Goal: Task Accomplishment & Management: Manage account settings

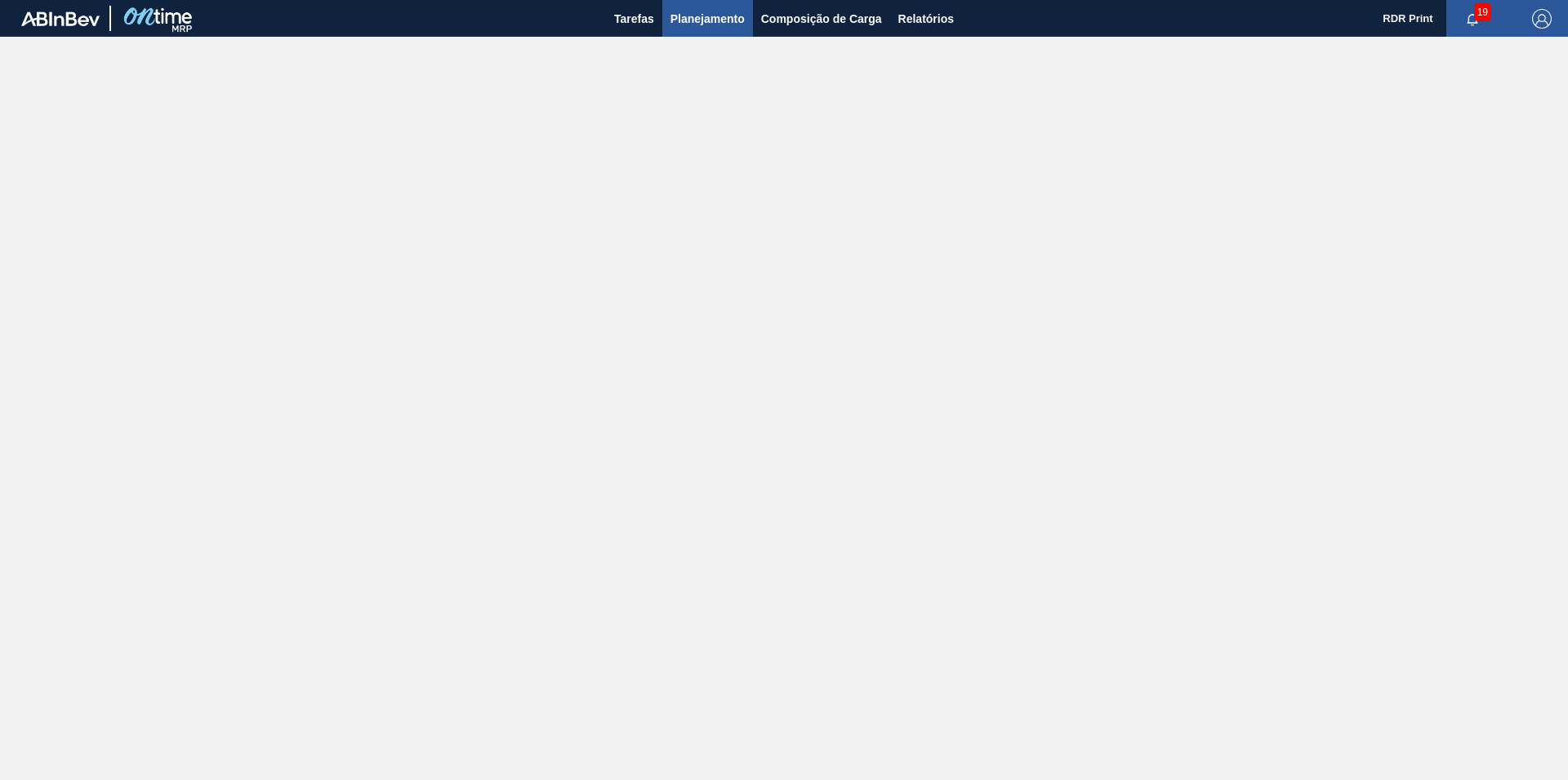
click at [695, 22] on span "Planejamento" at bounding box center [707, 19] width 74 height 20
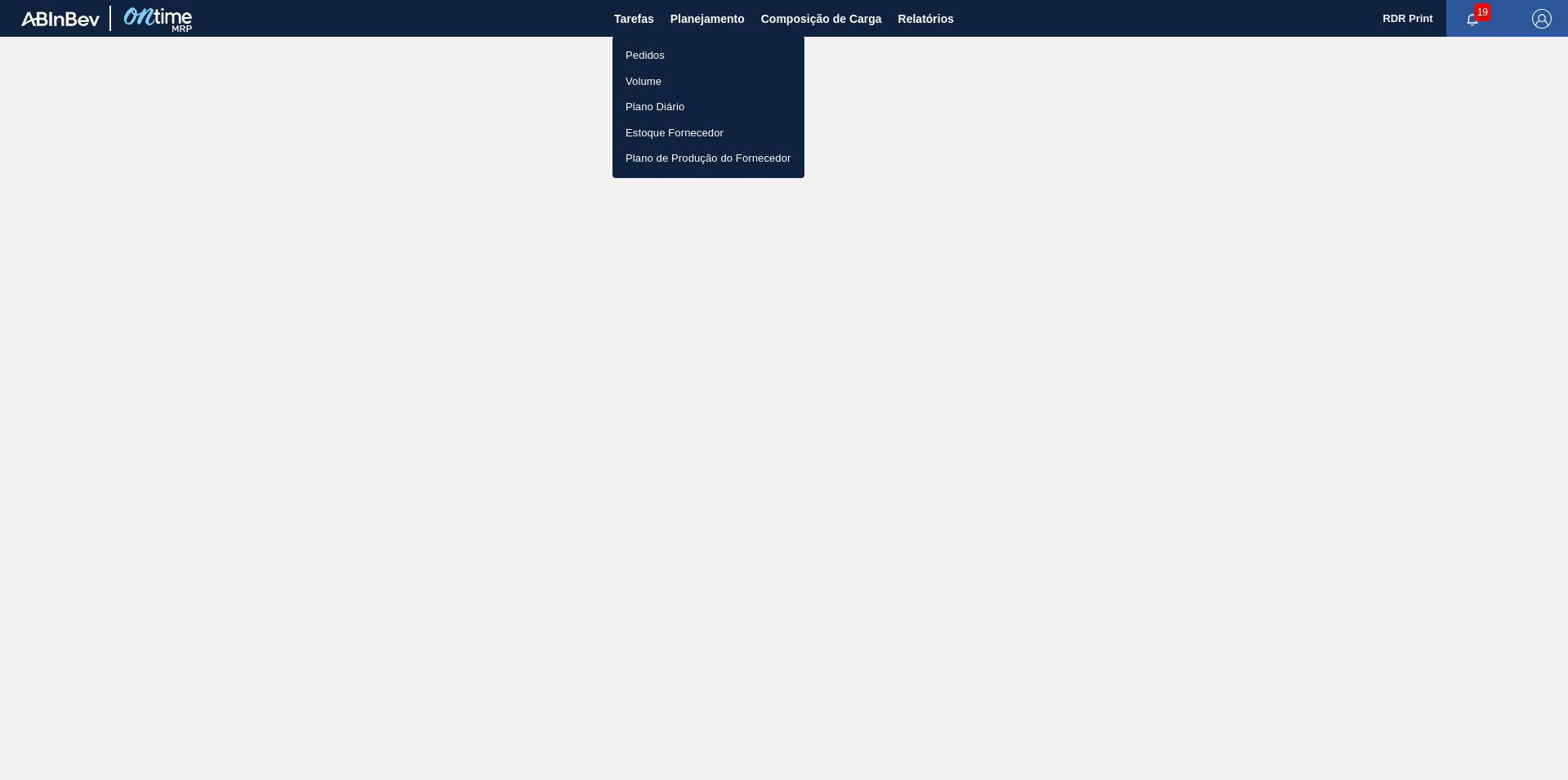
click at [657, 57] on li "Pedidos" at bounding box center [708, 55] width 192 height 26
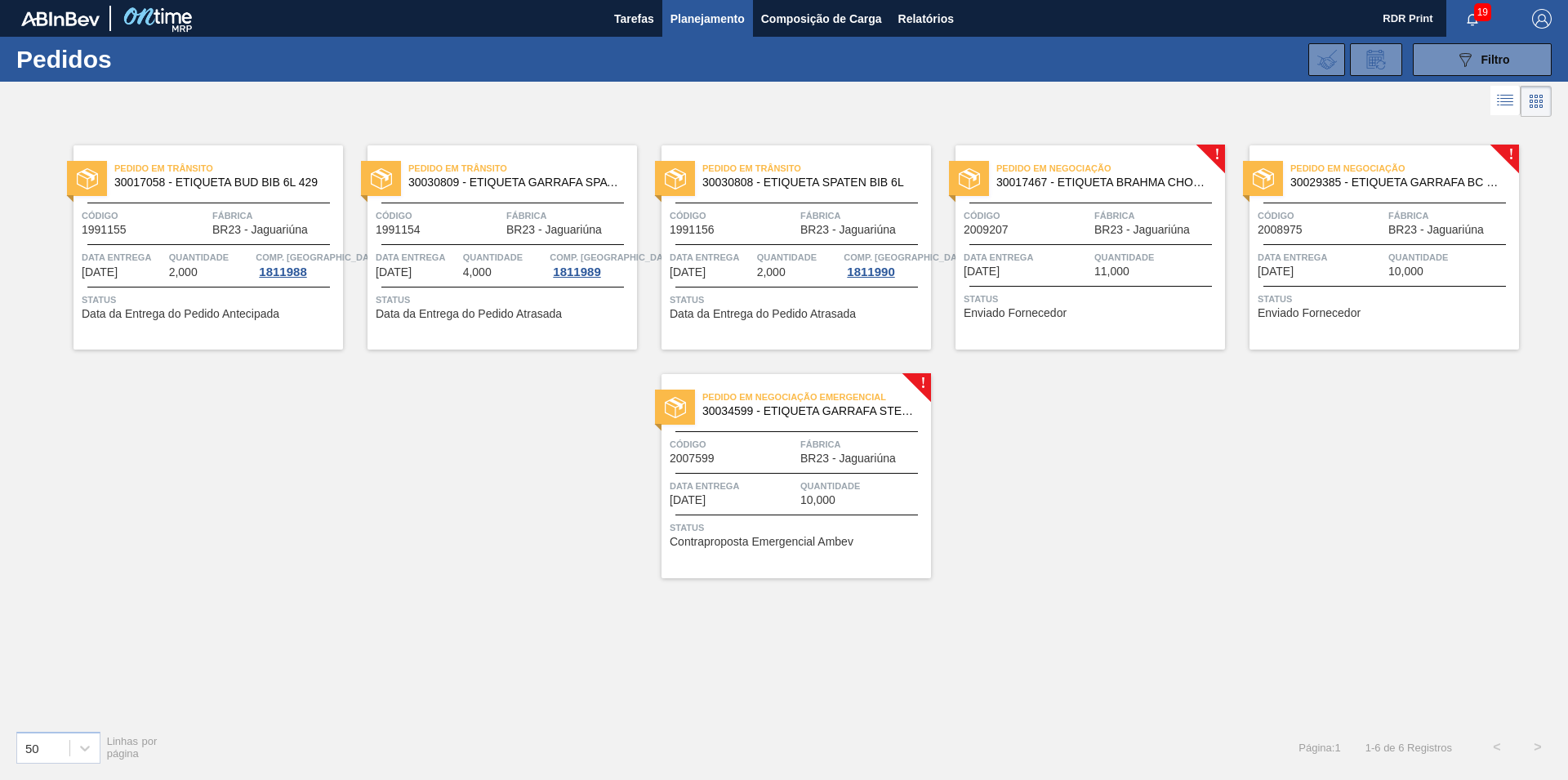
click at [846, 463] on span "BR23 - Jaguariúna" at bounding box center [847, 458] width 96 height 12
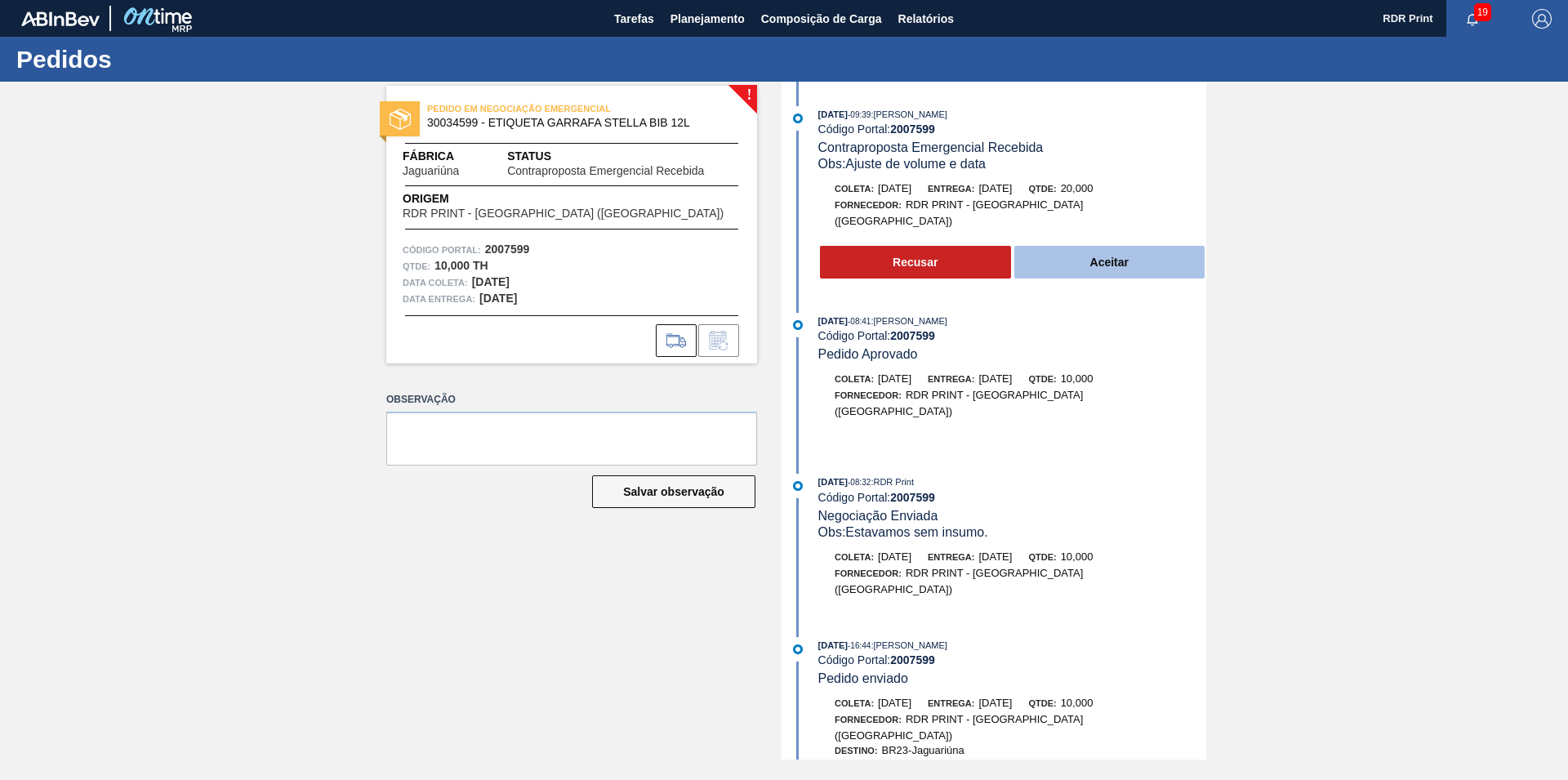
click at [1121, 251] on button "Aceitar" at bounding box center [1109, 262] width 191 height 33
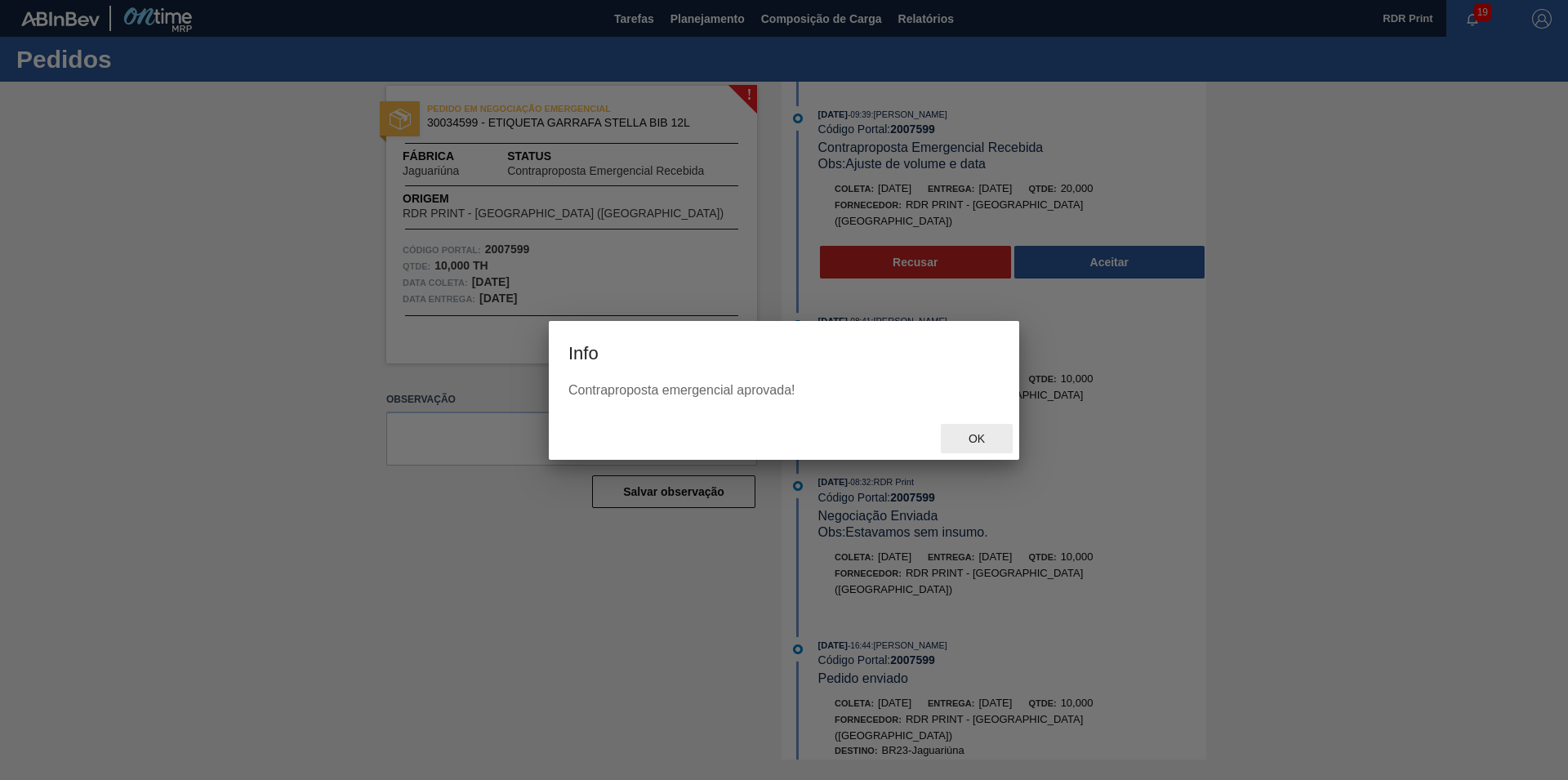
click at [978, 441] on span "Ok" at bounding box center [976, 437] width 42 height 13
